Goal: Use online tool/utility: Utilize a website feature to perform a specific function

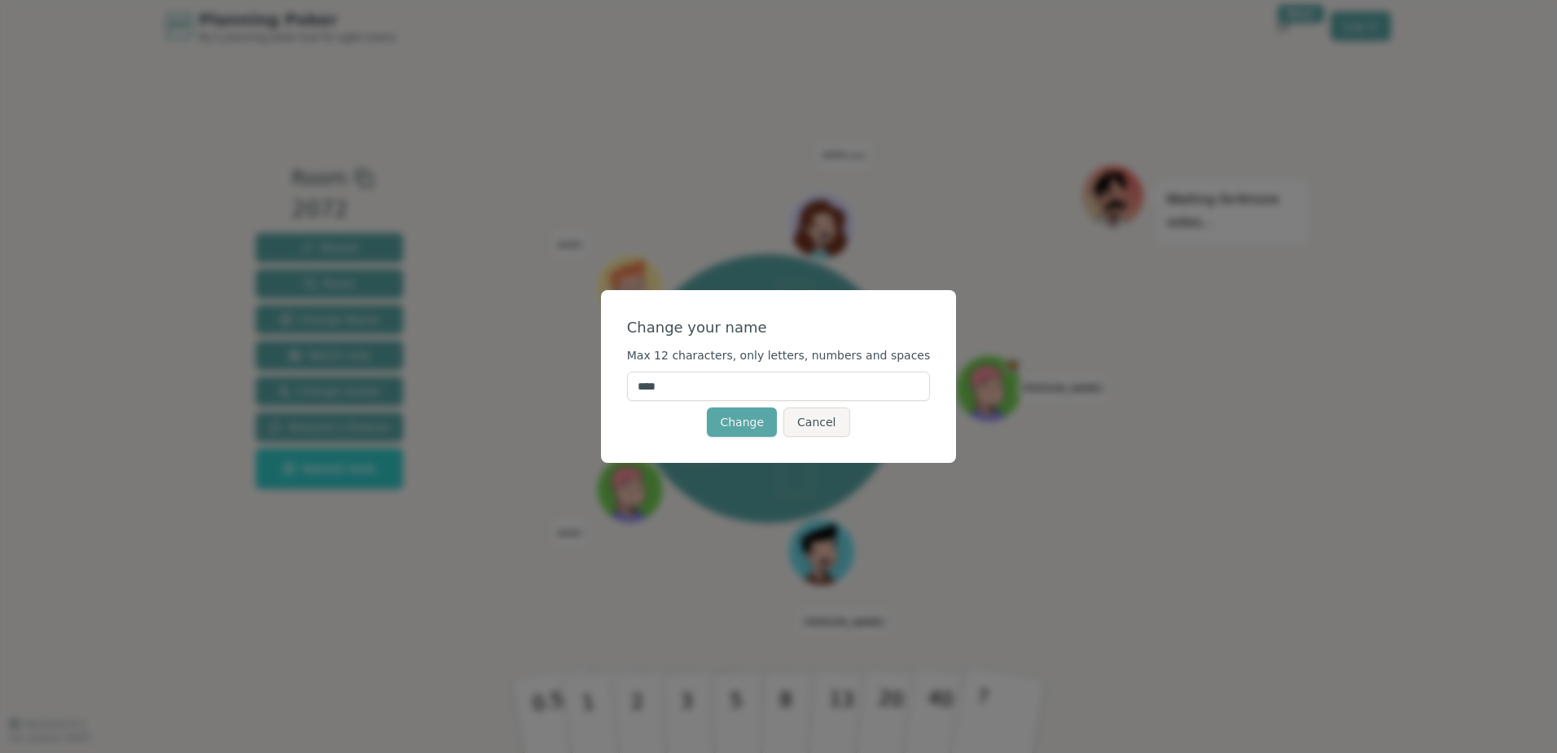
click at [816, 388] on input "****" at bounding box center [779, 385] width 304 height 29
type input "******"
click at [756, 416] on button "Change" at bounding box center [742, 421] width 70 height 29
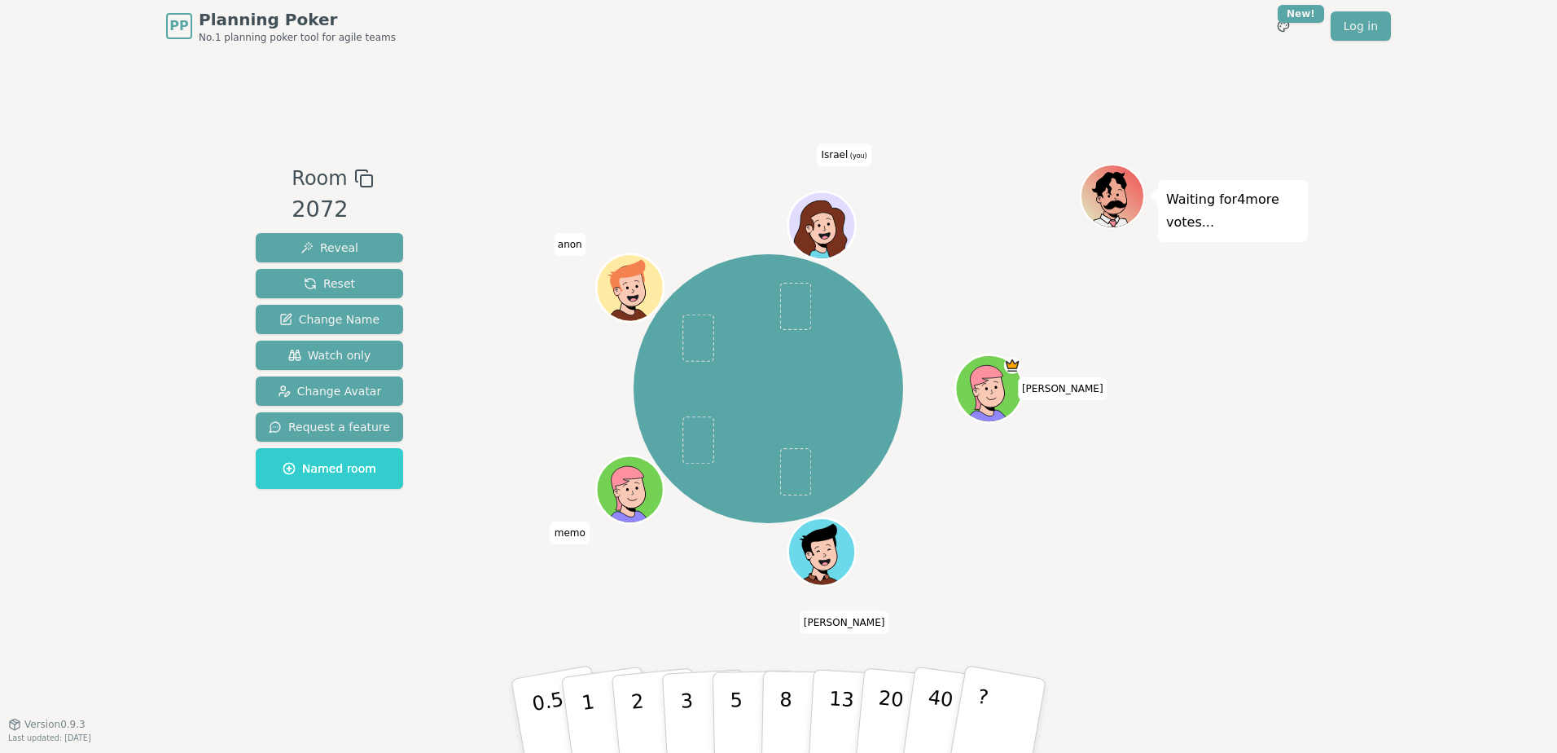
click at [825, 217] on icon at bounding box center [823, 220] width 52 height 7
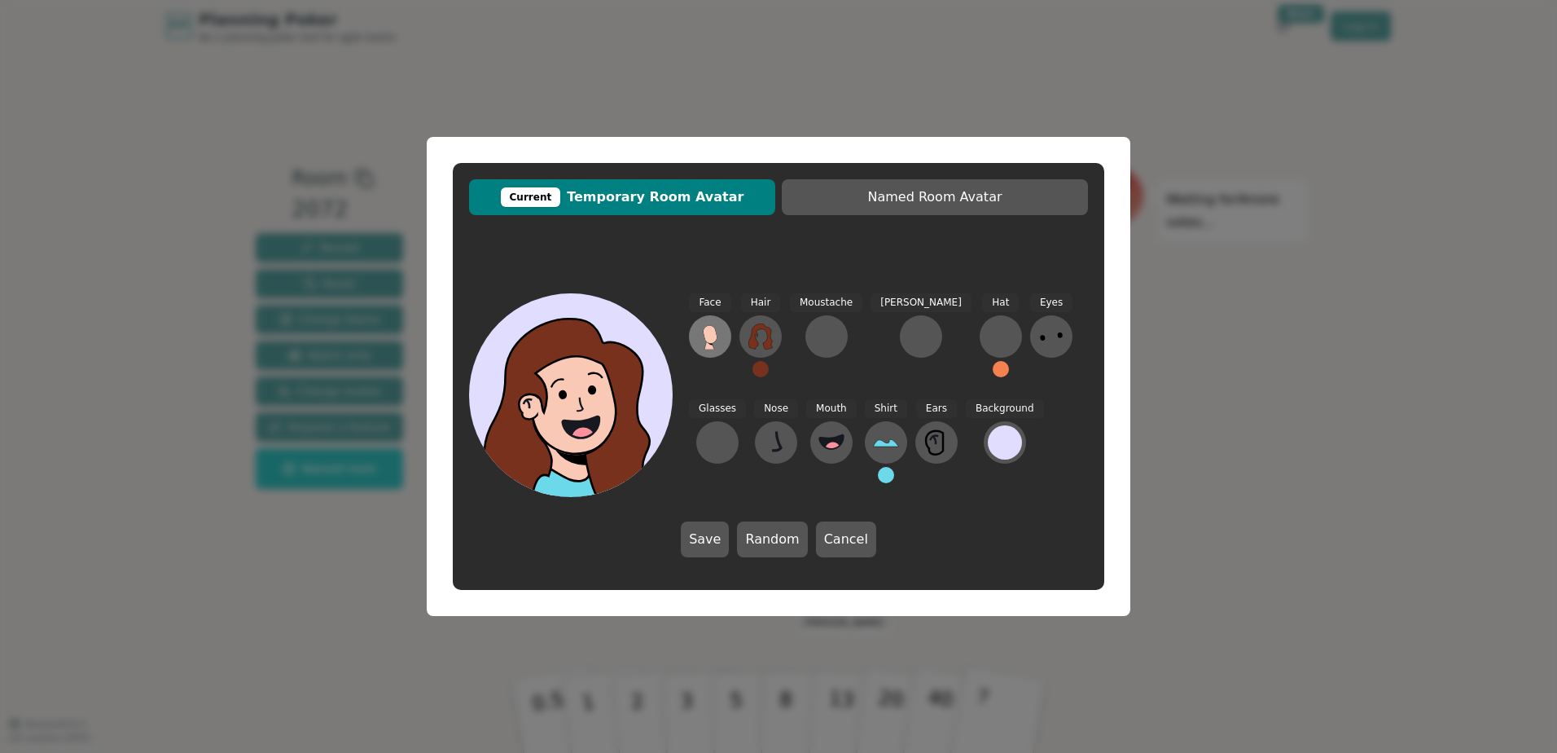
click at [704, 344] on icon at bounding box center [710, 336] width 26 height 26
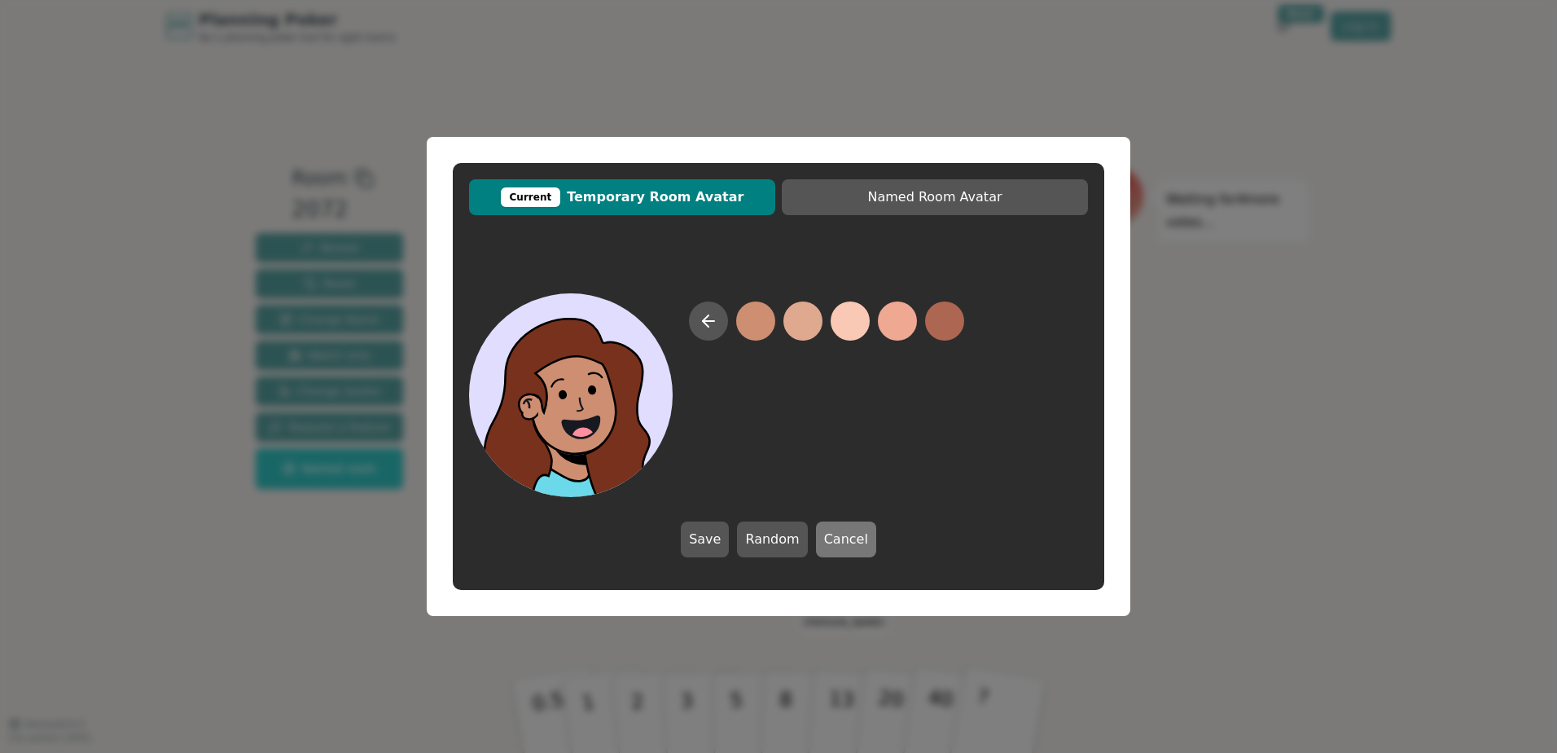
click at [840, 459] on button "Cancel" at bounding box center [846, 539] width 60 height 36
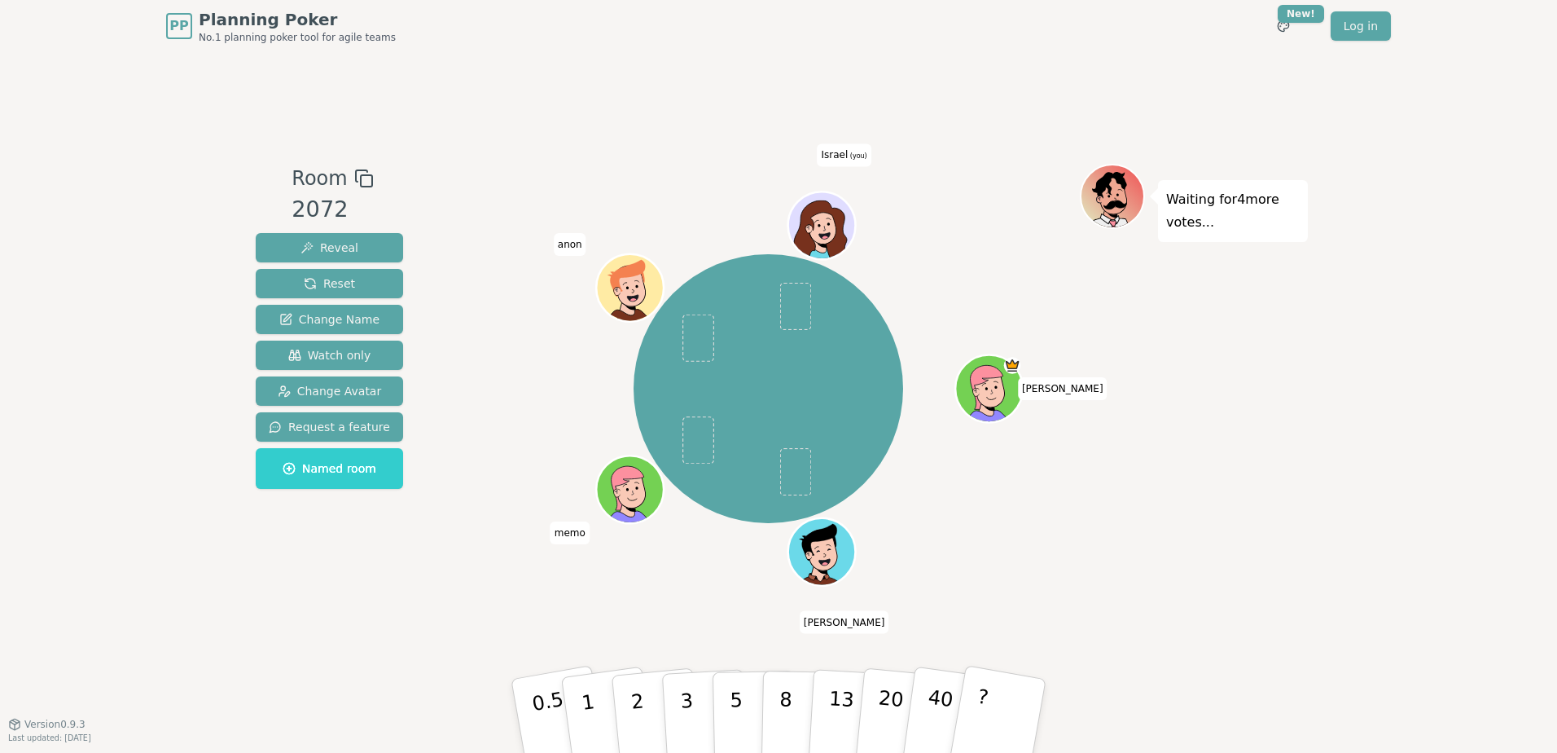
click at [823, 237] on icon at bounding box center [824, 235] width 11 height 7
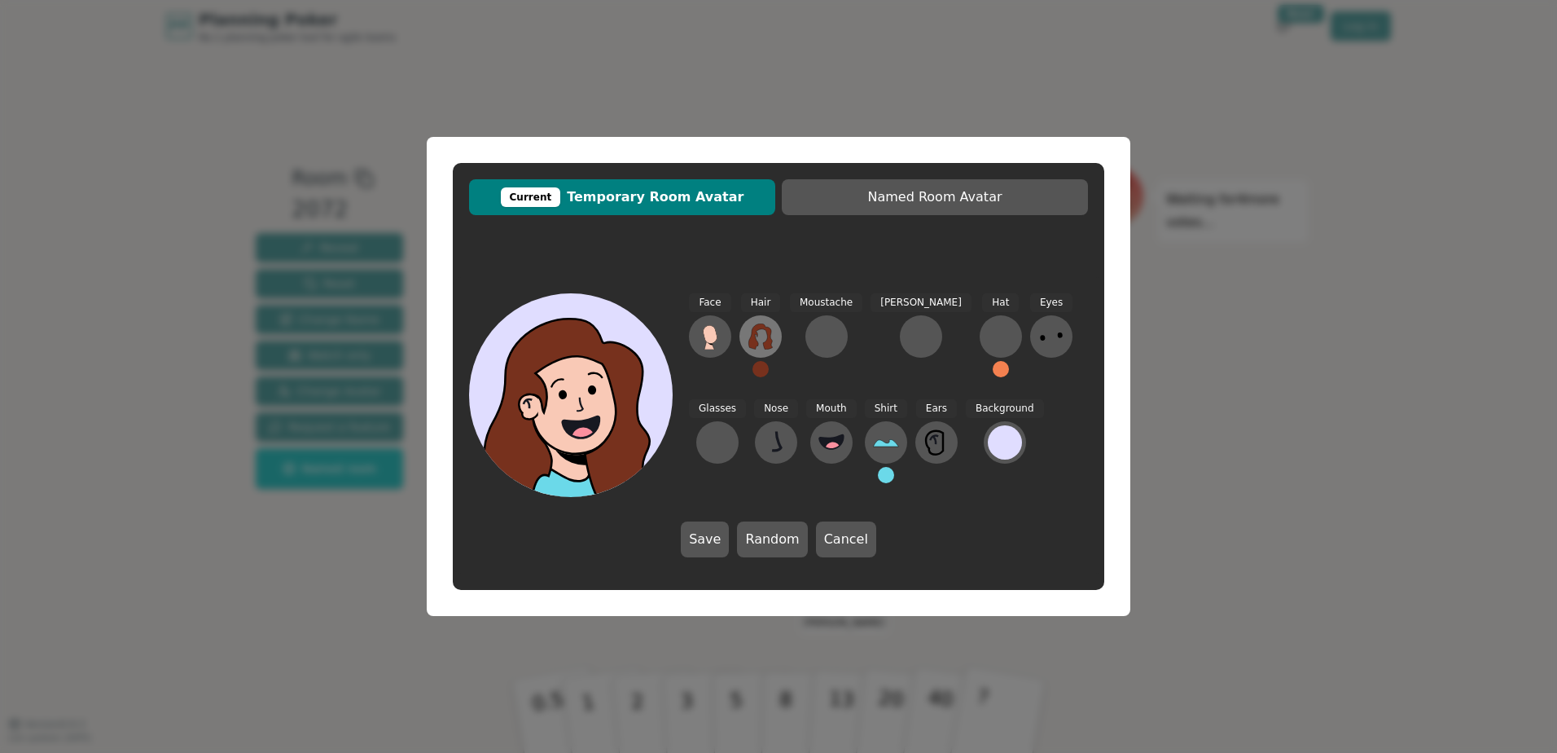
click at [769, 331] on icon at bounding box center [761, 336] width 24 height 26
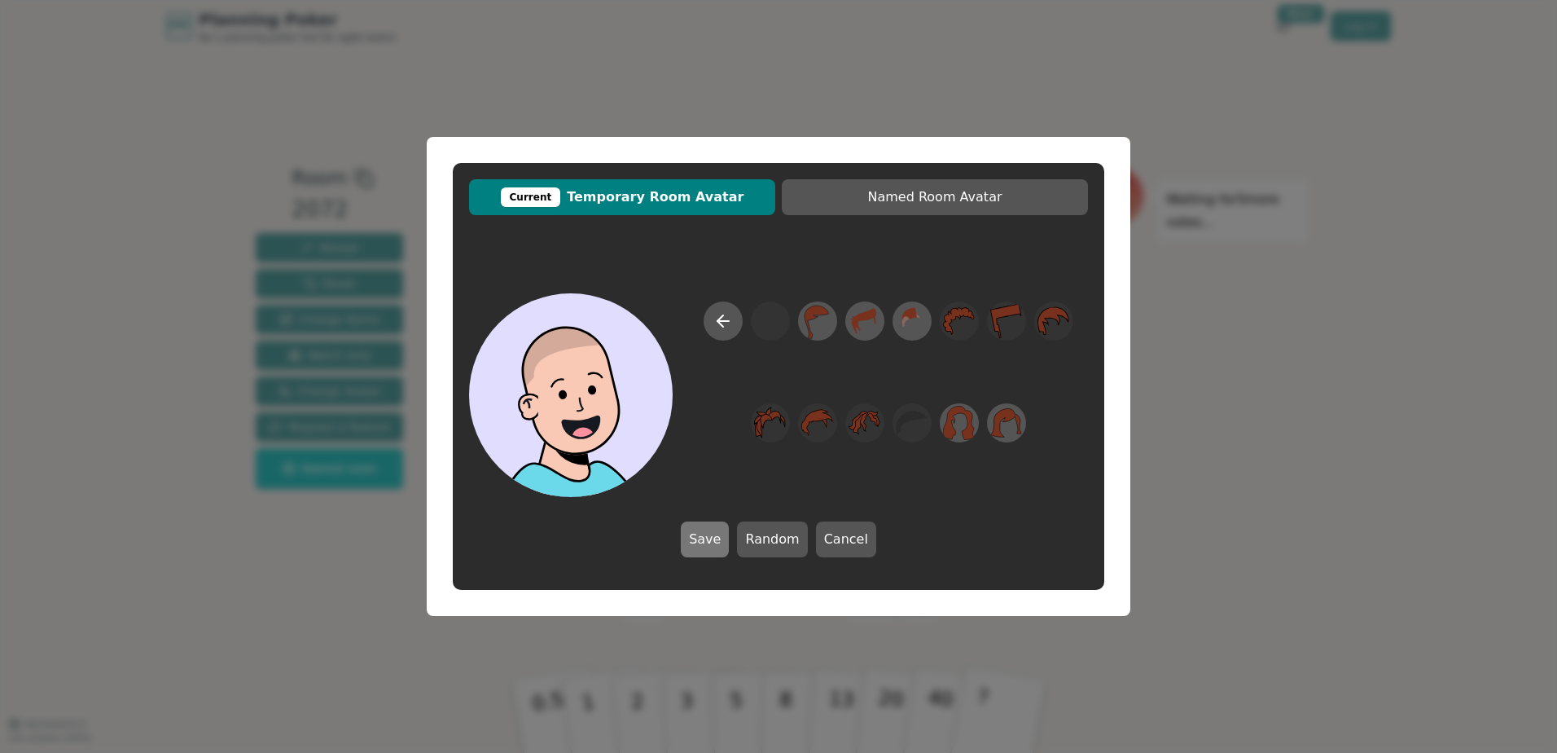
click at [727, 459] on button "Save" at bounding box center [705, 539] width 48 height 36
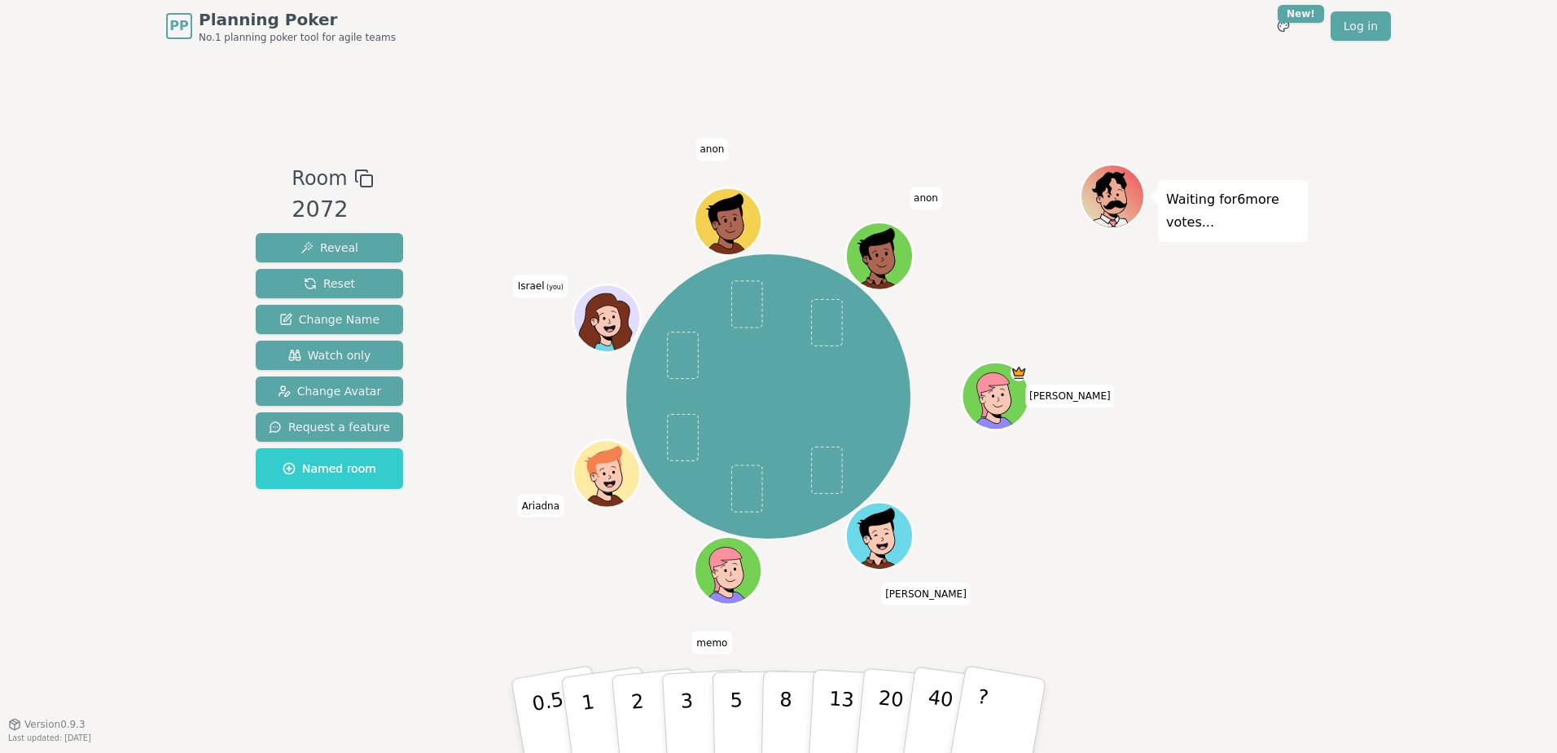
click at [595, 324] on icon at bounding box center [611, 328] width 33 height 11
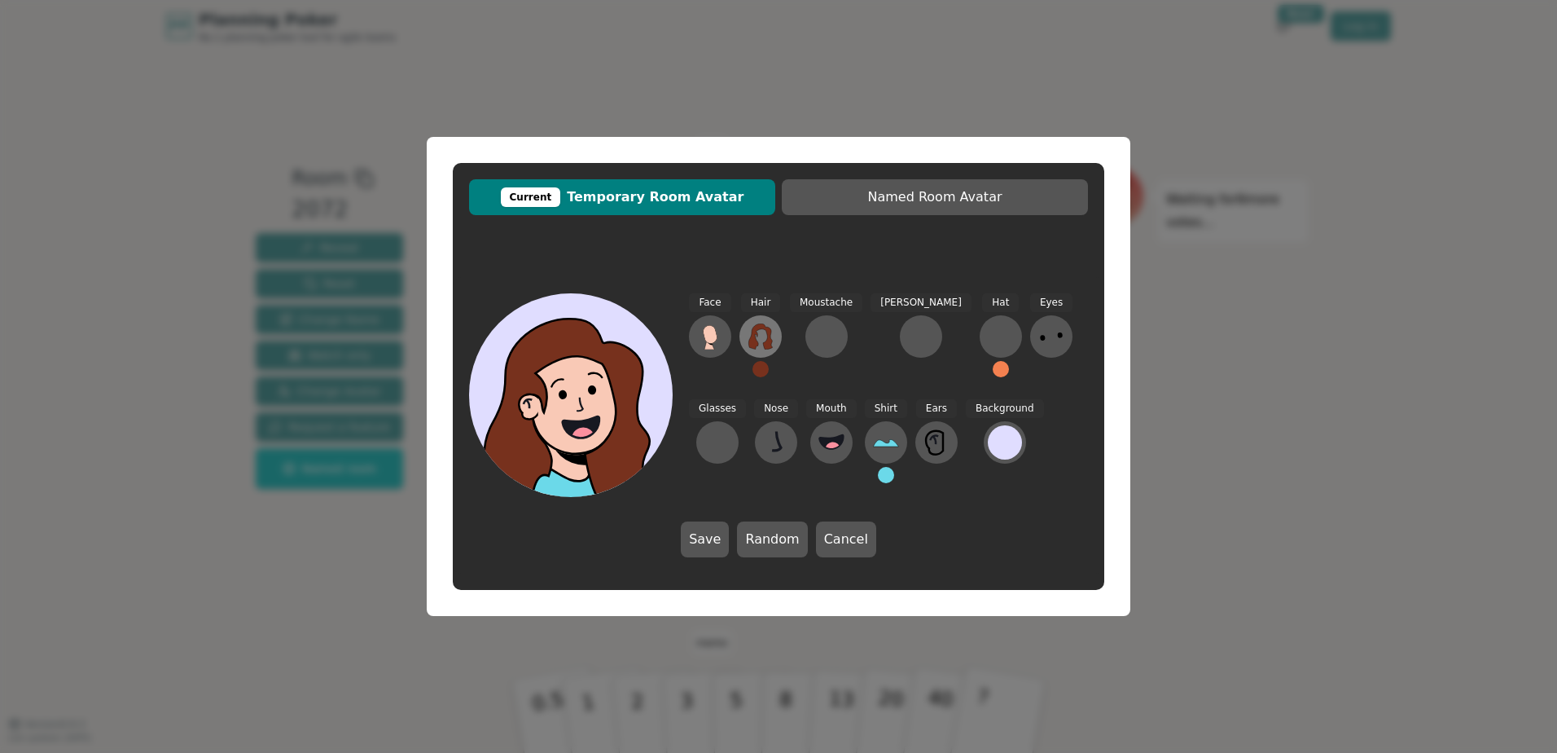
click at [763, 345] on icon at bounding box center [761, 336] width 26 height 26
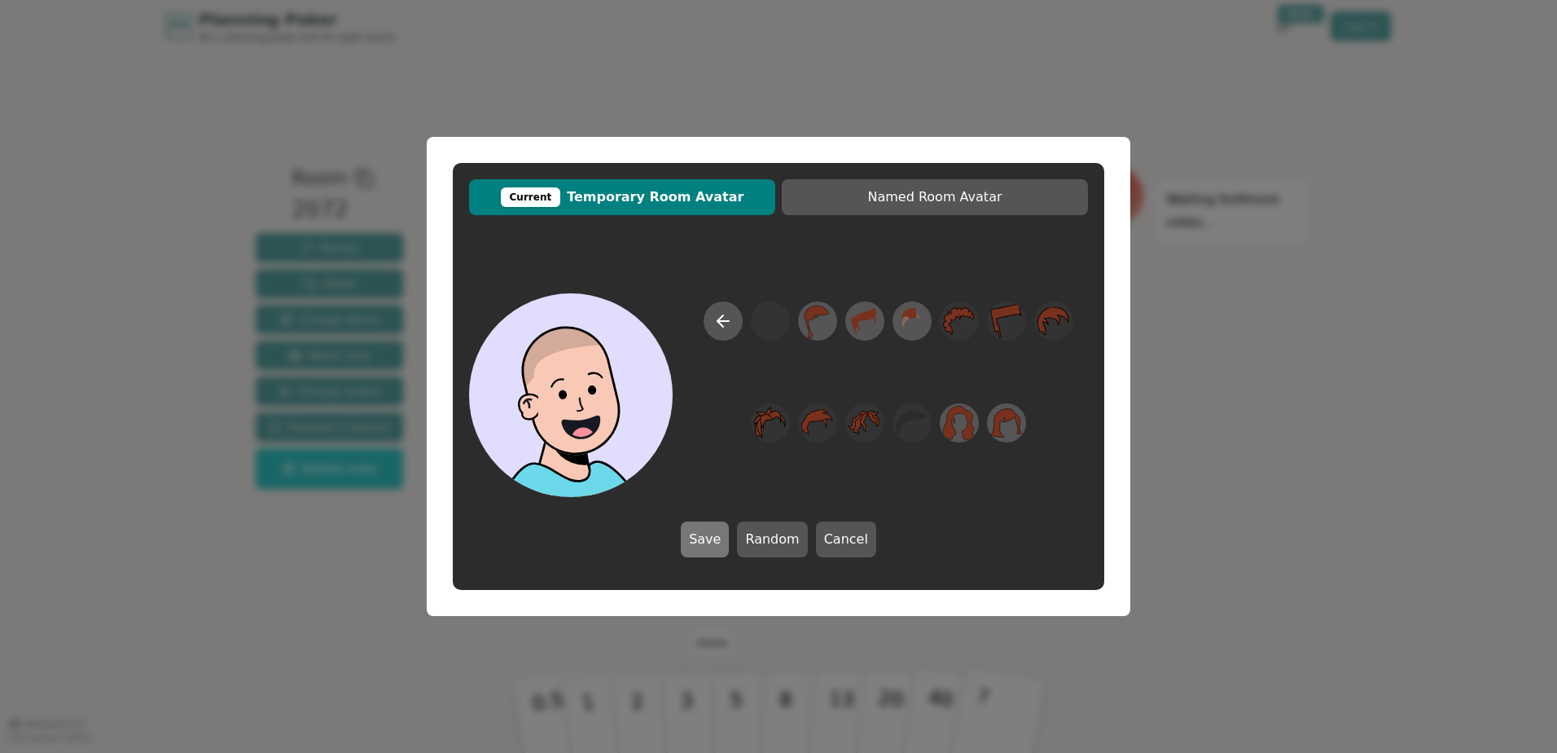
click at [713, 459] on button "Save" at bounding box center [705, 539] width 48 height 36
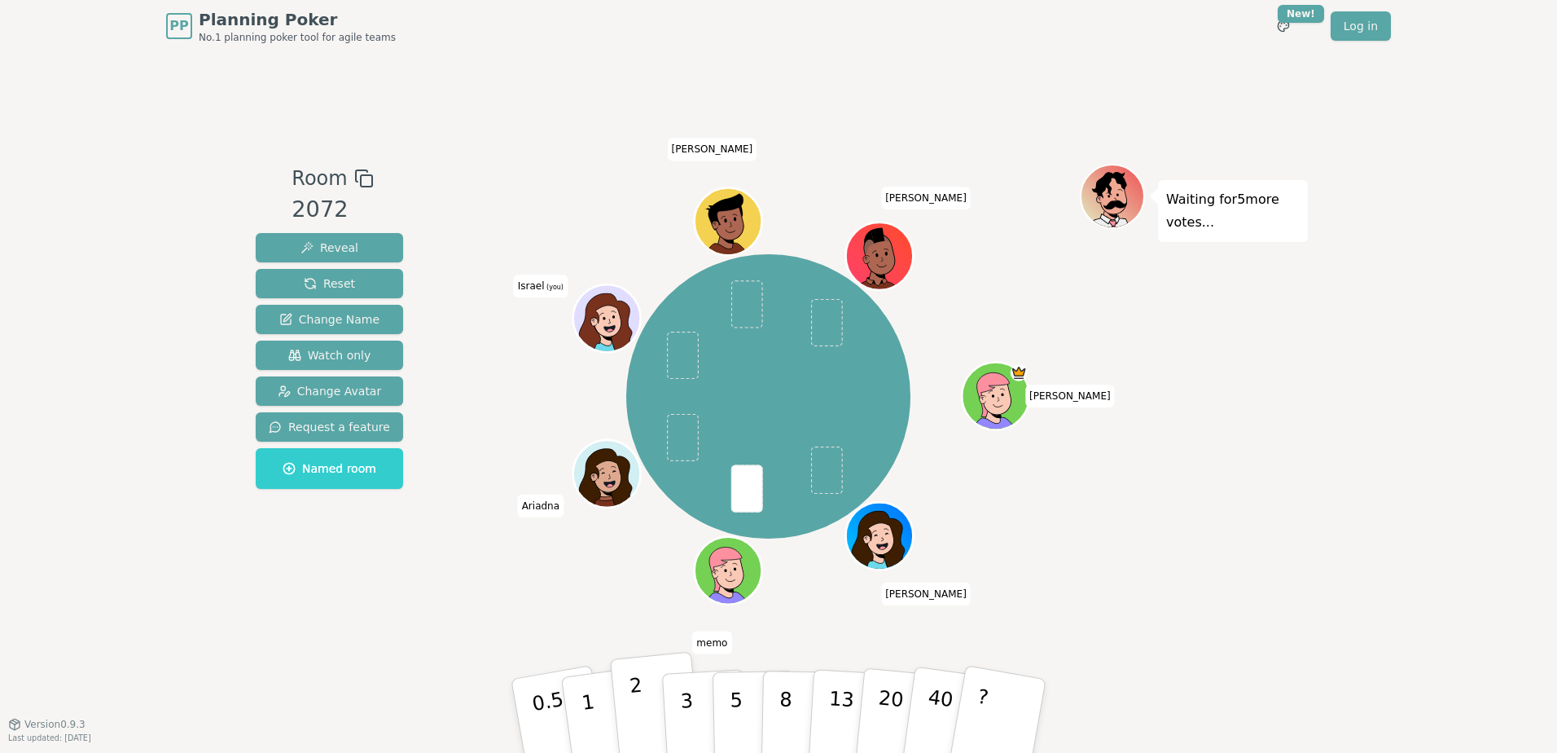
click at [630, 459] on button "2" at bounding box center [656, 717] width 93 height 130
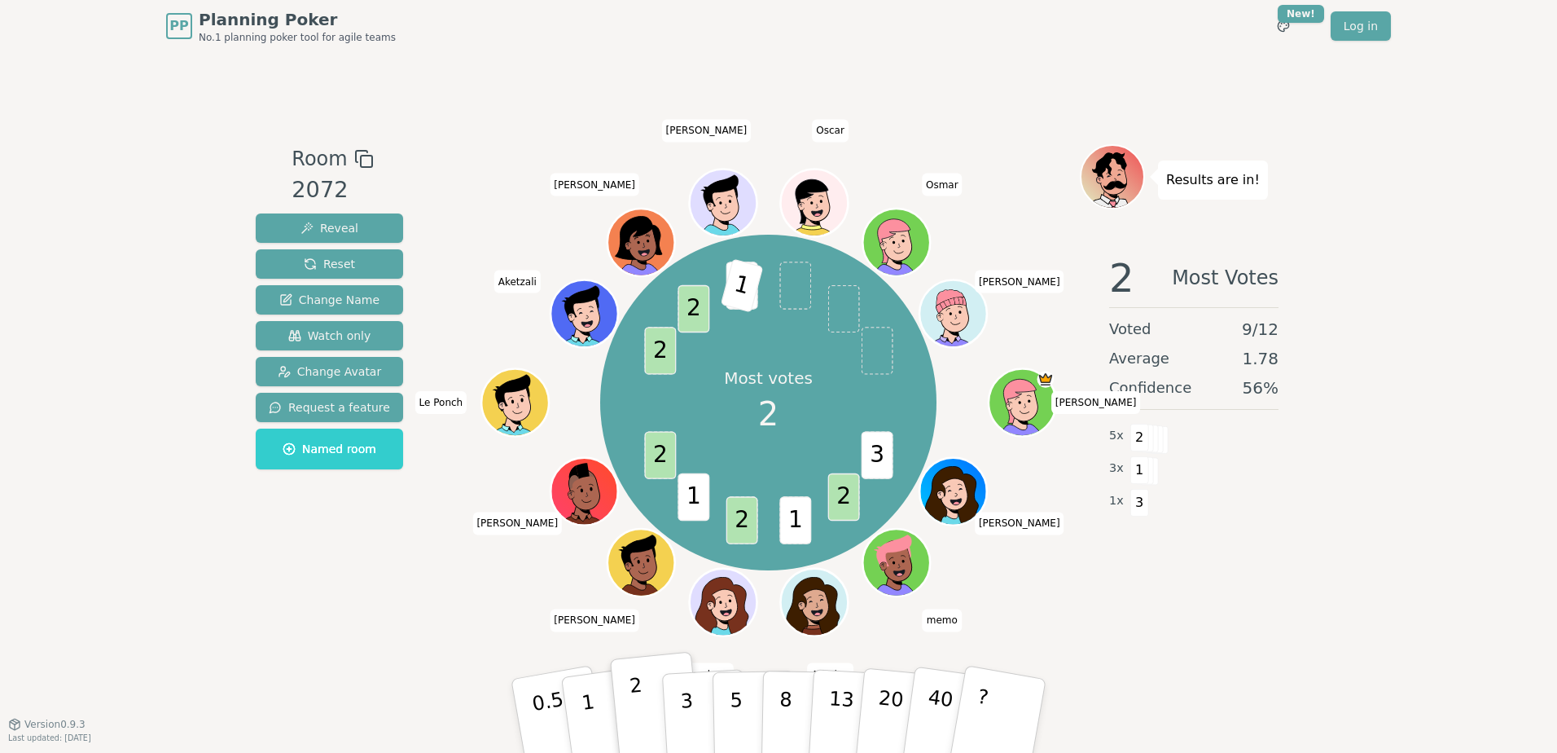
click at [643, 459] on button "2" at bounding box center [656, 717] width 93 height 130
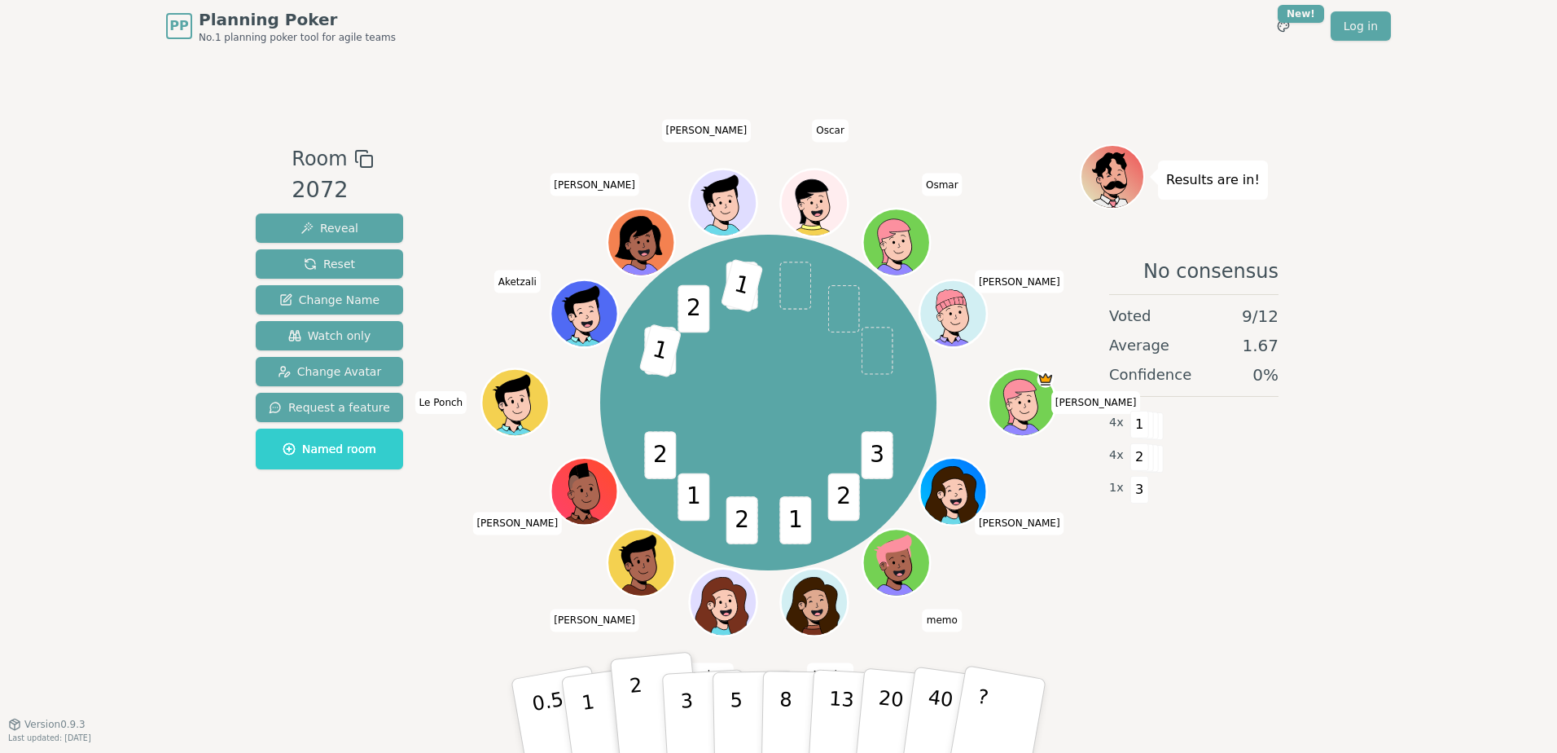
click at [643, 459] on button "2" at bounding box center [656, 717] width 93 height 130
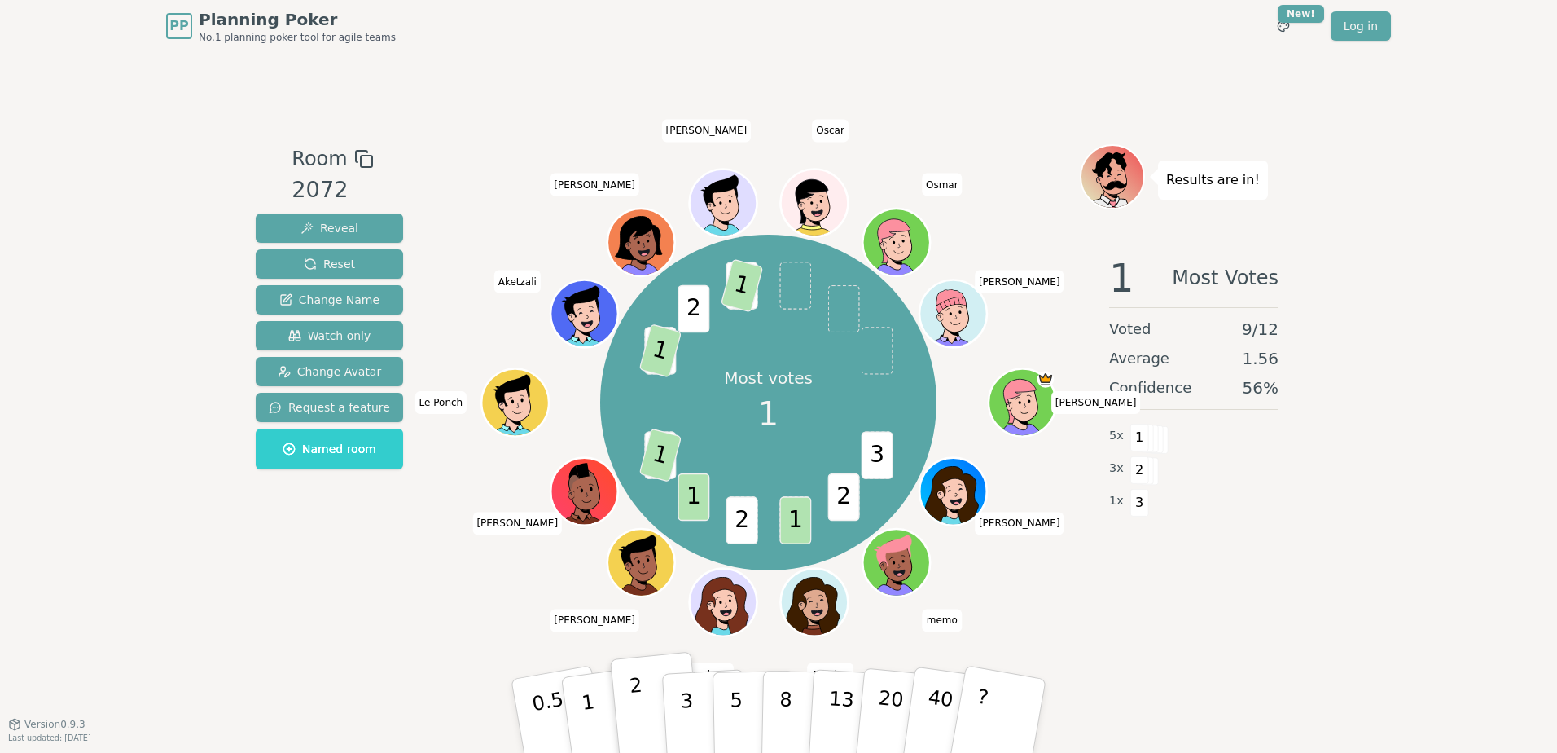
click at [643, 459] on button "2" at bounding box center [656, 717] width 93 height 130
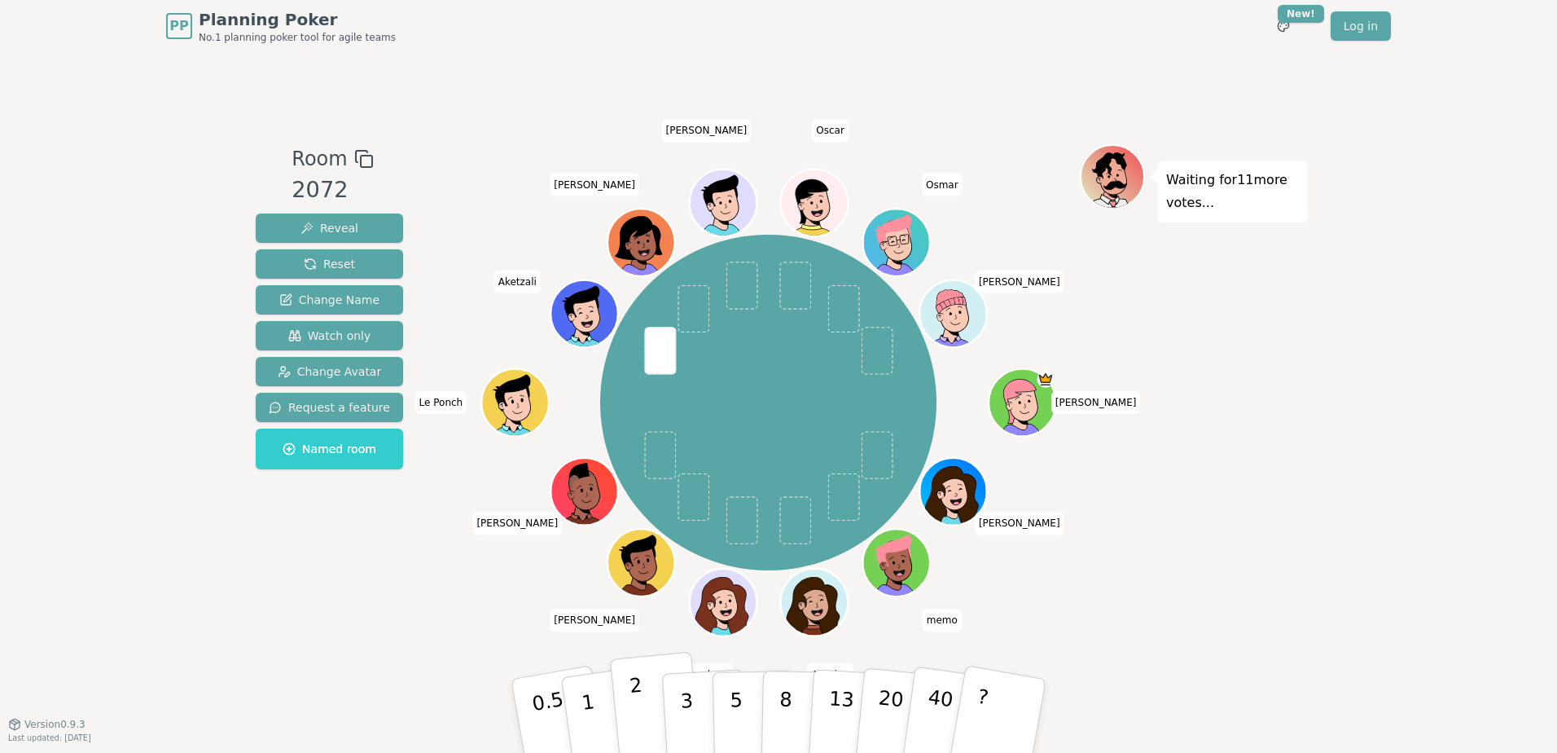
click at [643, 459] on button "2" at bounding box center [656, 717] width 93 height 130
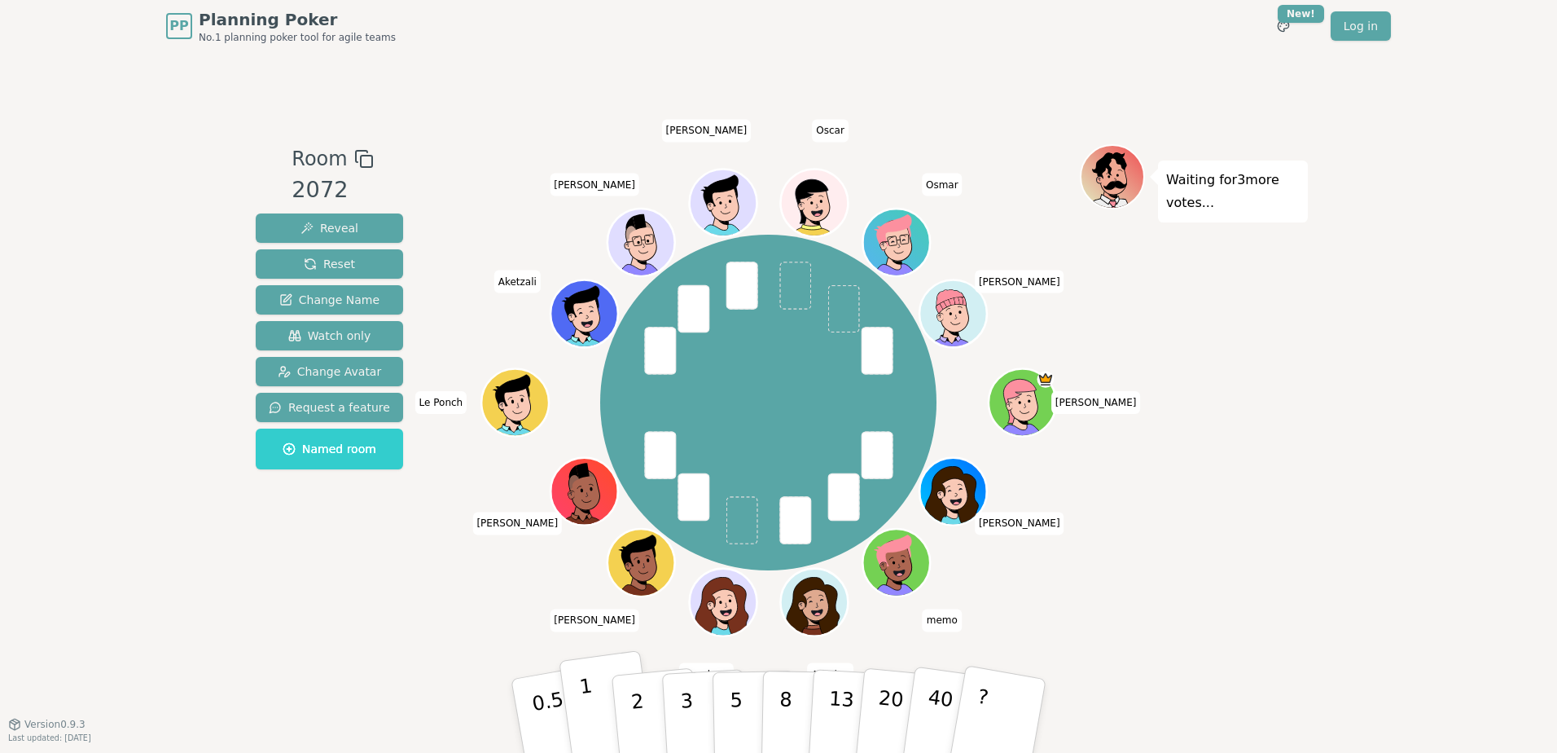
click at [601, 459] on div "1" at bounding box center [608, 715] width 56 height 63
click at [602, 459] on button "1" at bounding box center [607, 716] width 97 height 132
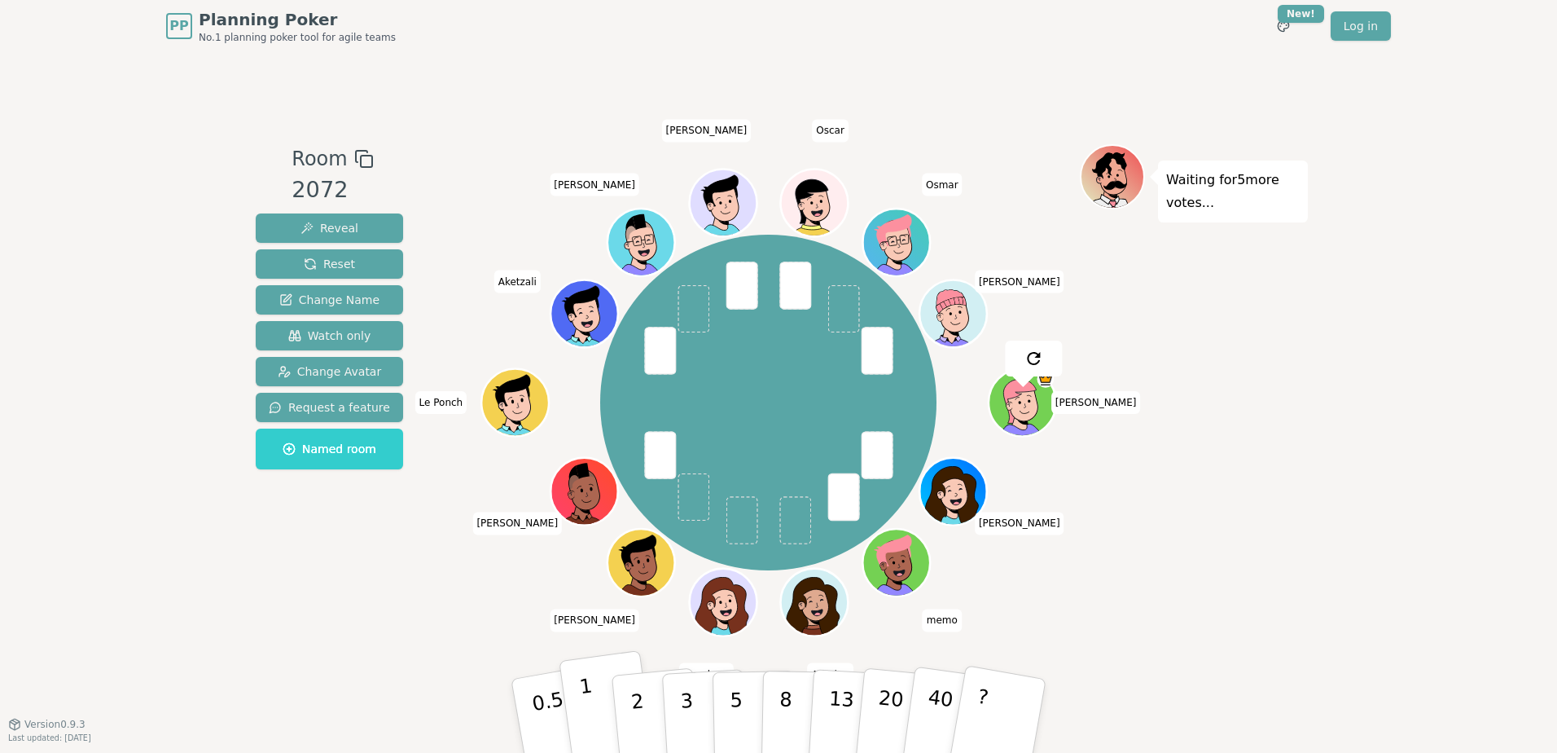
click at [591, 459] on button "1" at bounding box center [607, 716] width 97 height 132
click at [605, 459] on button "1" at bounding box center [607, 716] width 97 height 132
